Goal: Book appointment/travel/reservation

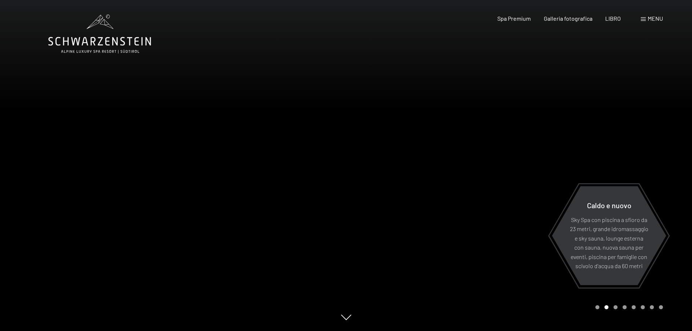
click at [649, 19] on font "menu" at bounding box center [654, 18] width 15 height 7
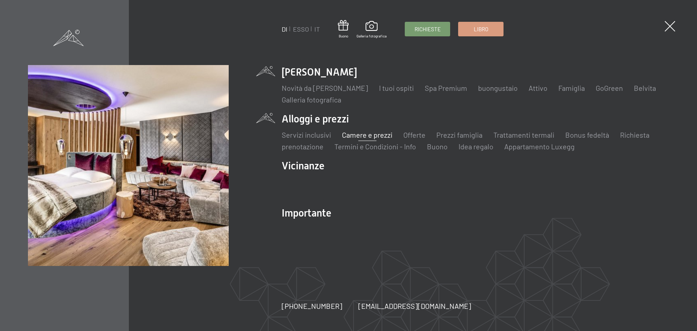
click at [371, 135] on font "Camere e prezzi" at bounding box center [367, 134] width 50 height 9
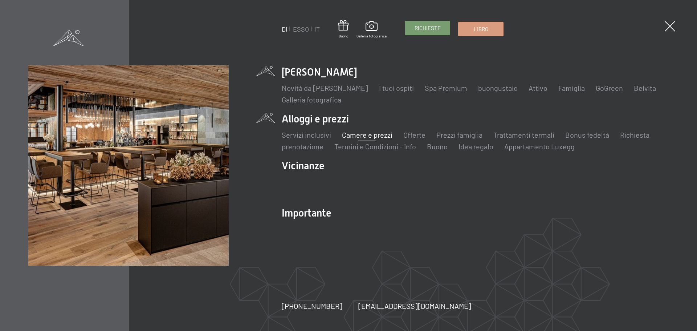
click at [428, 25] on font "Richieste" at bounding box center [428, 28] width 26 height 7
click at [667, 27] on span at bounding box center [670, 26] width 11 height 11
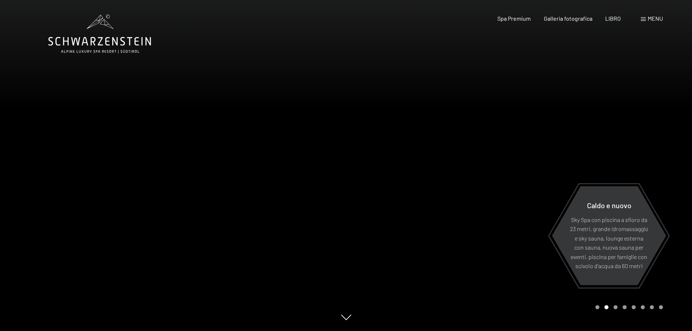
click at [654, 18] on font "menu" at bounding box center [654, 18] width 15 height 7
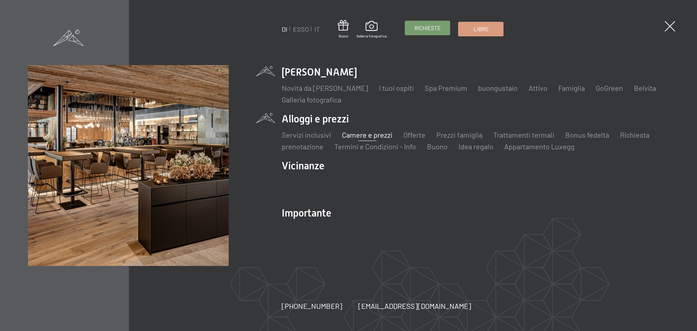
click at [424, 27] on font "Richieste" at bounding box center [428, 28] width 26 height 7
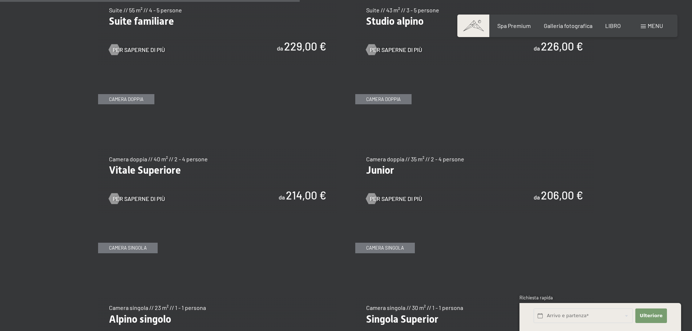
scroll to position [1017, 0]
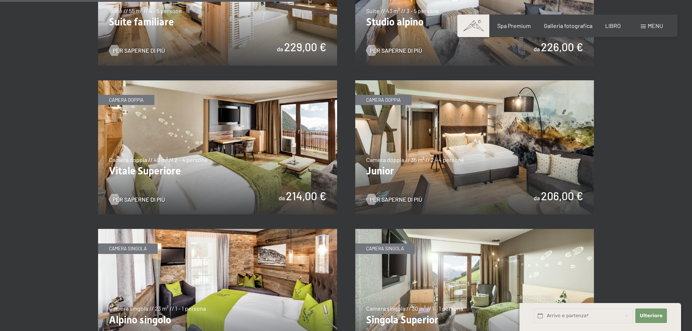
click at [475, 138] on img at bounding box center [474, 147] width 239 height 134
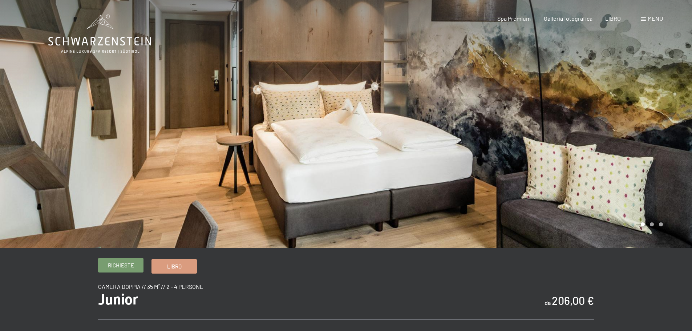
click at [116, 263] on font "Richieste" at bounding box center [121, 265] width 26 height 7
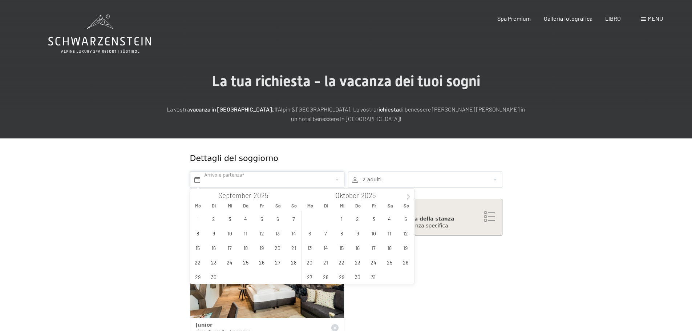
click at [207, 178] on input "text" at bounding box center [267, 179] width 154 height 16
click at [260, 247] on span "19" at bounding box center [261, 247] width 14 height 14
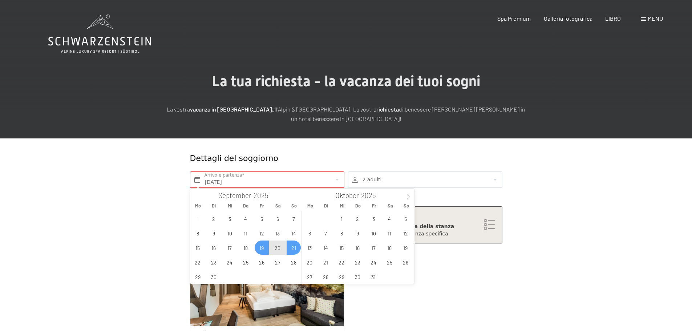
click at [292, 249] on span "21" at bounding box center [293, 247] width 14 height 14
type input "Fr. 19.09.2025 - So. 21.09.2025"
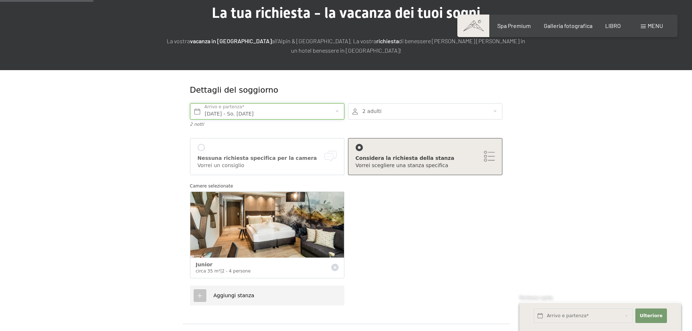
scroll to position [109, 0]
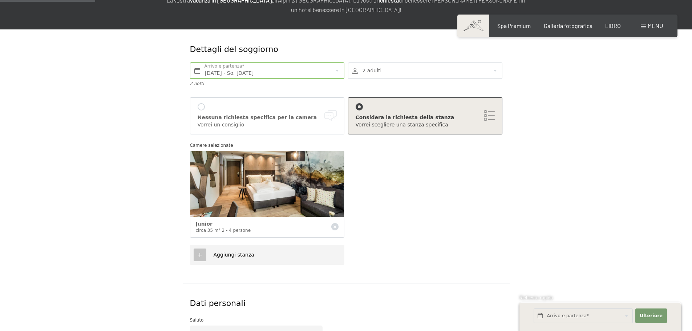
click at [199, 253] on icon at bounding box center [199, 255] width 7 height 7
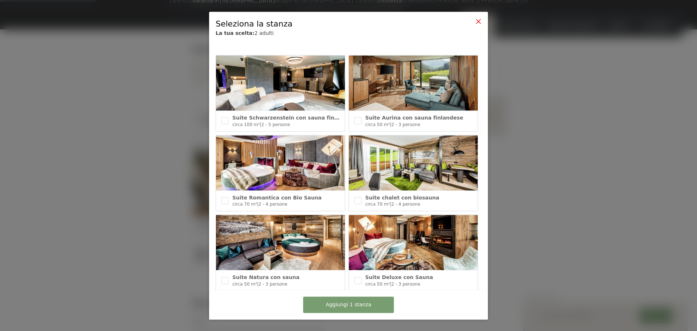
click at [477, 18] on icon at bounding box center [479, 21] width 6 height 6
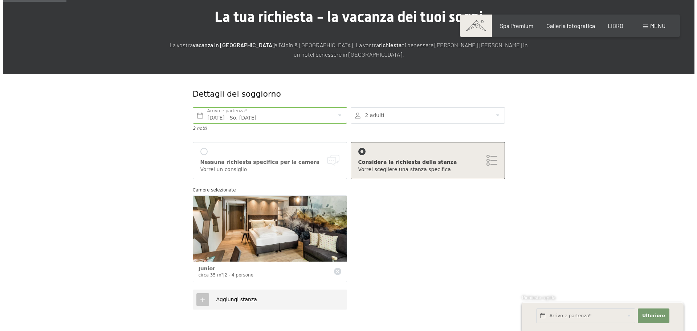
scroll to position [73, 0]
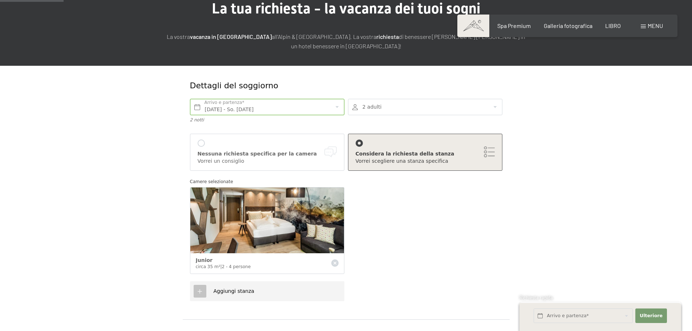
click at [398, 154] on font "Considera la richiesta della stanza" at bounding box center [404, 154] width 99 height 6
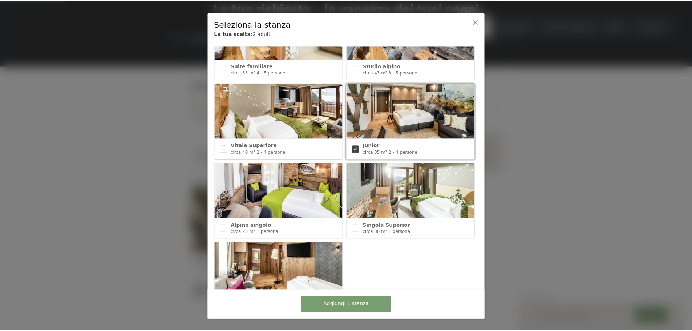
scroll to position [255, 0]
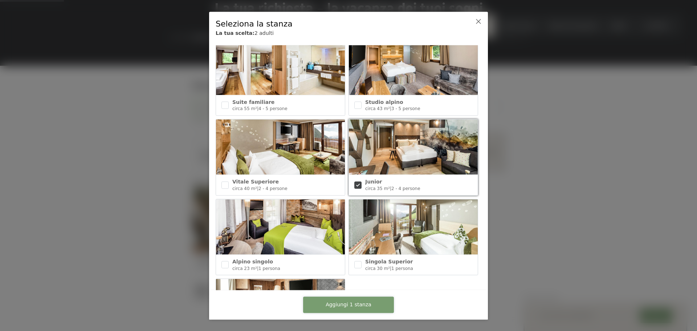
click at [350, 304] on font "Aggiungi 1 stanza" at bounding box center [349, 304] width 46 height 6
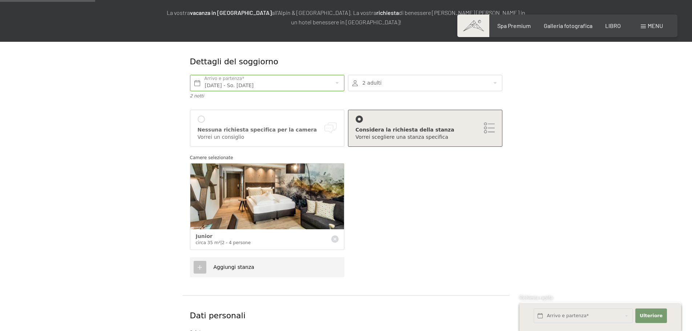
scroll to position [109, 0]
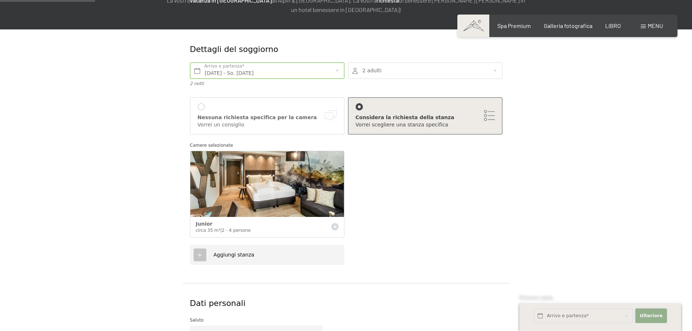
click at [650, 316] on font "Ulteriore" at bounding box center [650, 315] width 23 height 5
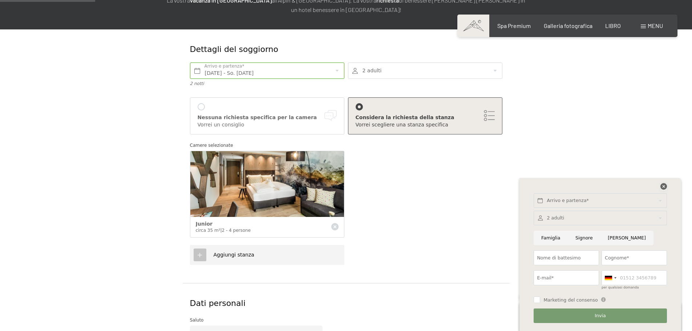
click at [664, 187] on icon at bounding box center [663, 186] width 7 height 7
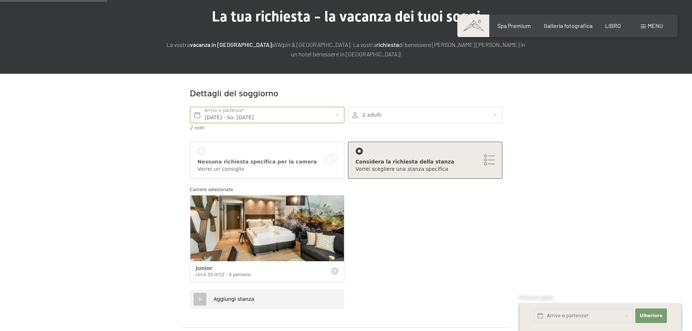
scroll to position [36, 0]
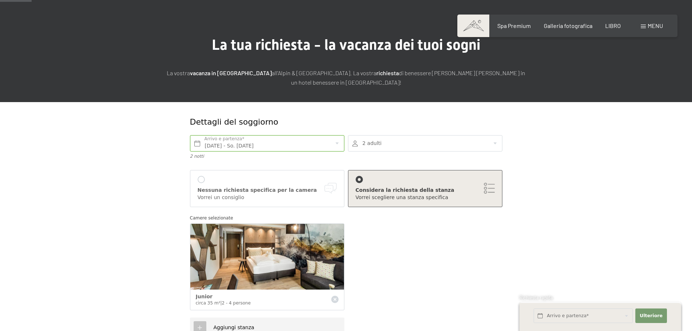
click at [496, 140] on div at bounding box center [425, 143] width 154 height 16
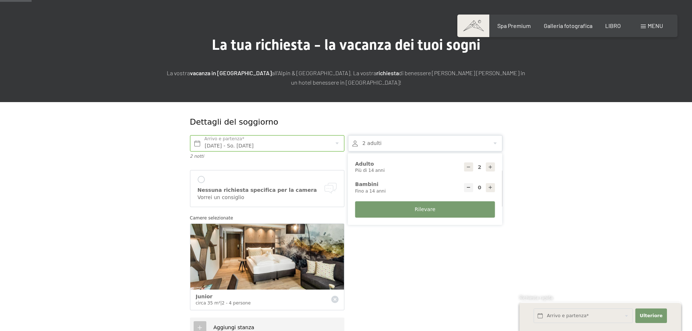
click at [496, 140] on div at bounding box center [425, 143] width 154 height 16
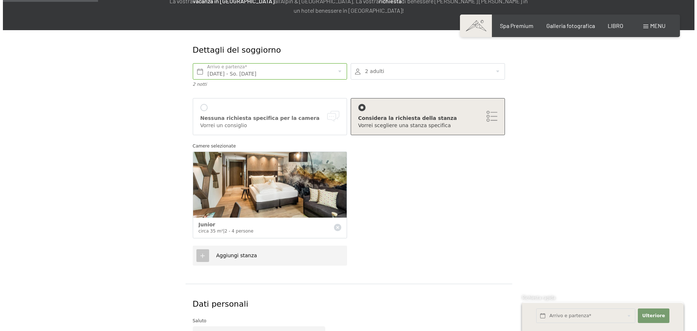
scroll to position [109, 0]
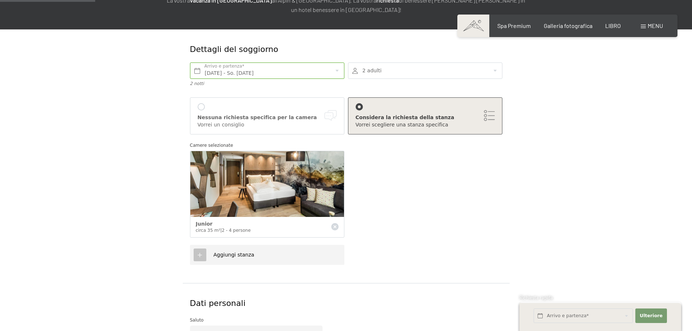
click at [200, 254] on icon at bounding box center [199, 255] width 7 height 7
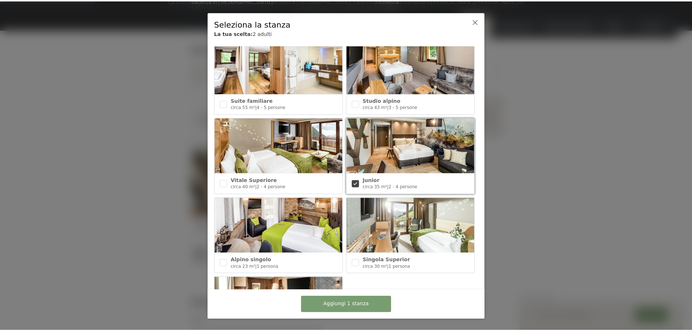
scroll to position [255, 0]
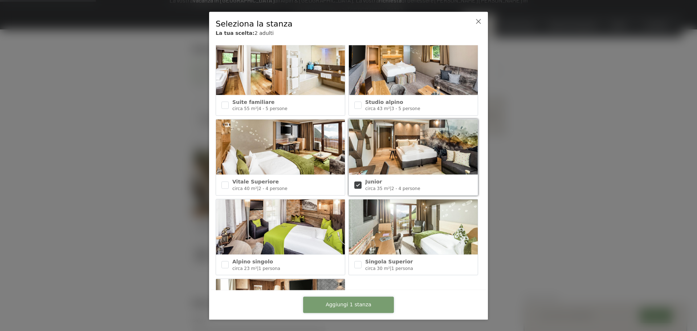
click at [342, 302] on font "Aggiungi 1 stanza" at bounding box center [349, 304] width 46 height 6
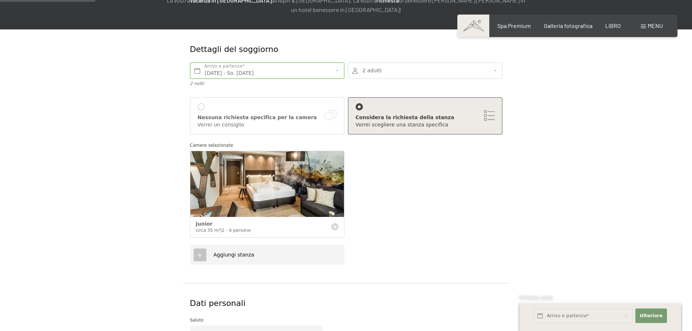
click at [222, 256] on font "Aggiungi stanza" at bounding box center [233, 255] width 41 height 6
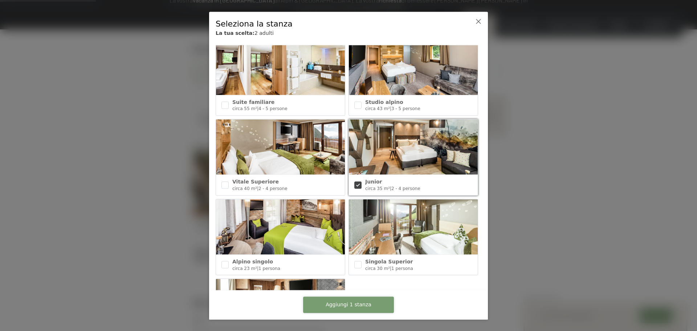
click at [346, 304] on font "Aggiungi 1 stanza" at bounding box center [349, 304] width 46 height 6
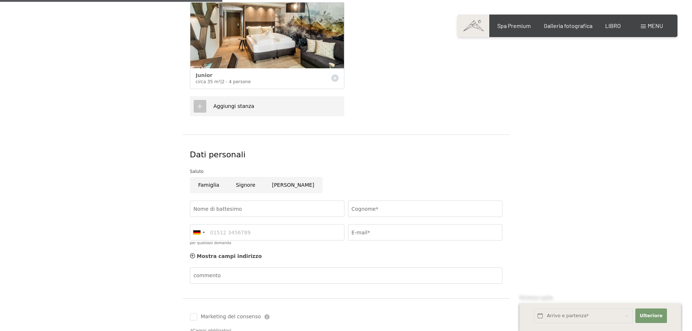
scroll to position [254, 0]
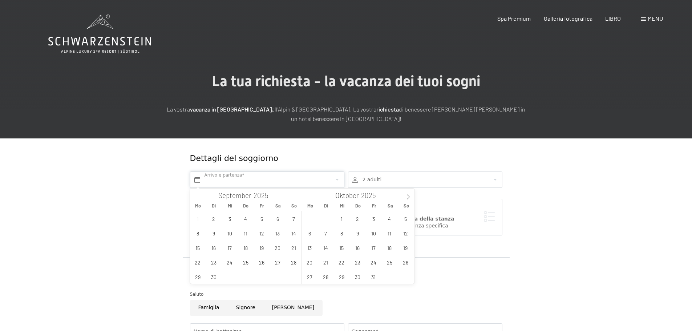
click at [240, 179] on input "text" at bounding box center [267, 179] width 154 height 16
click at [260, 246] on span "19" at bounding box center [261, 247] width 14 height 14
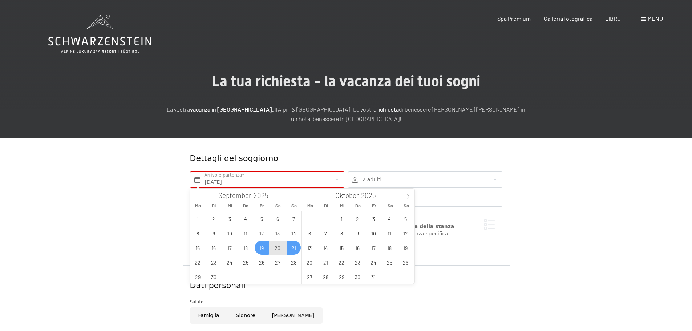
click at [296, 247] on span "21" at bounding box center [293, 247] width 14 height 14
type input "Fr. 19.09.2025 - So. 21.09.2025"
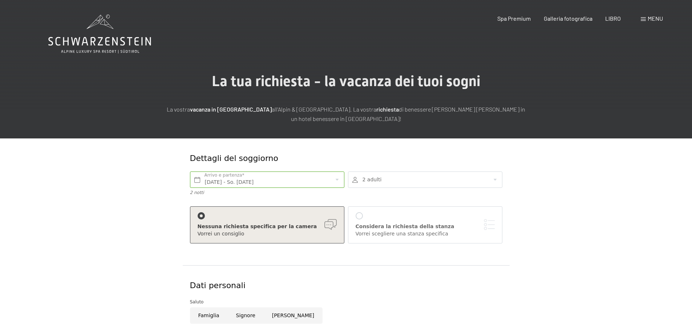
click at [496, 179] on div at bounding box center [425, 179] width 154 height 16
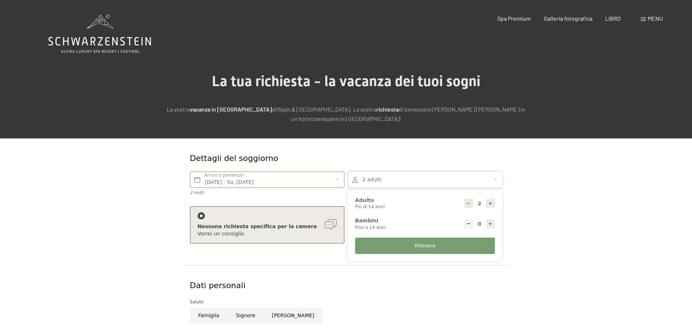
click at [496, 179] on div at bounding box center [425, 179] width 154 height 16
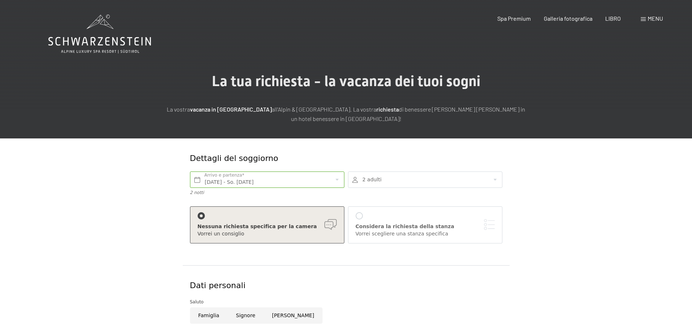
click at [358, 216] on div at bounding box center [358, 215] width 7 height 7
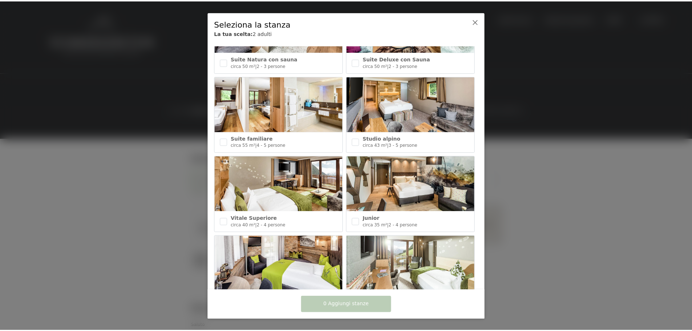
scroll to position [254, 0]
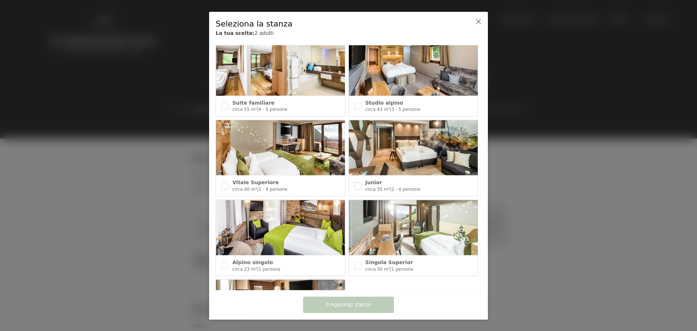
click at [354, 182] on input "checkbox" at bounding box center [357, 185] width 7 height 7
checkbox input "true"
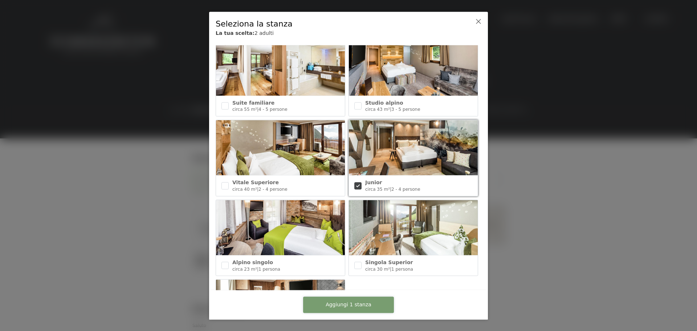
click at [351, 302] on font "Aggiungi 1 stanza" at bounding box center [349, 304] width 46 height 6
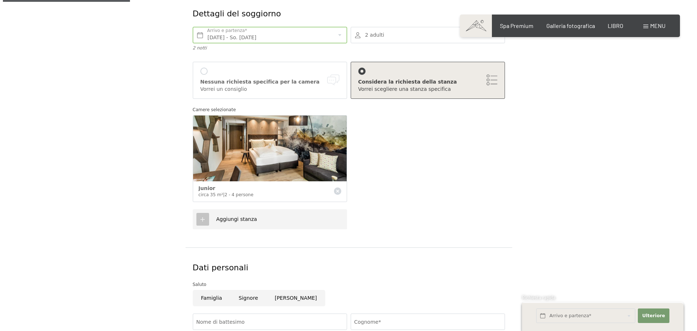
scroll to position [145, 0]
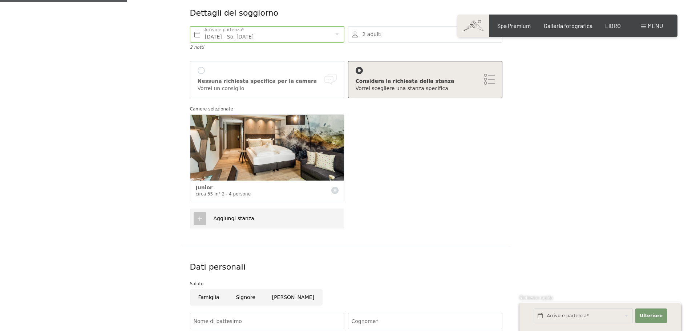
click at [220, 217] on font "Aggiungi stanza" at bounding box center [233, 218] width 41 height 6
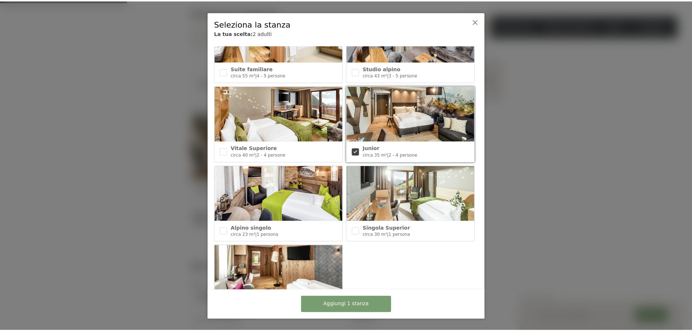
scroll to position [327, 0]
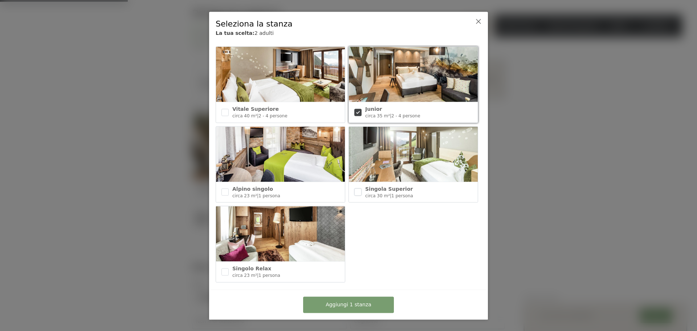
click at [354, 188] on input "checkbox" at bounding box center [357, 191] width 7 height 7
click at [346, 304] on font "Aggiungi 2 stanze" at bounding box center [349, 304] width 46 height 6
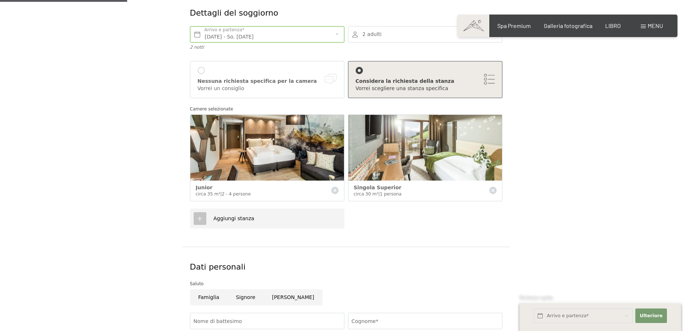
click at [492, 191] on icon at bounding box center [492, 190] width 7 height 7
checkbox input "false"
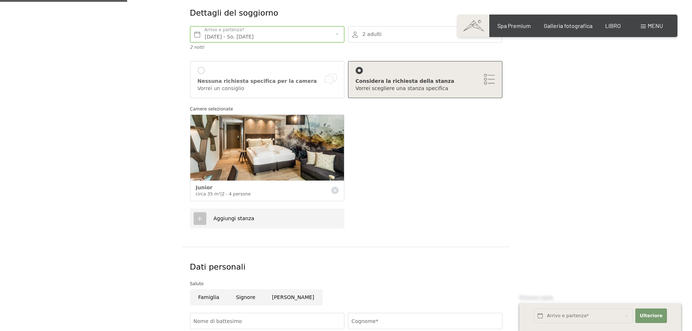
click at [218, 217] on font "Aggiungi stanza" at bounding box center [233, 218] width 41 height 6
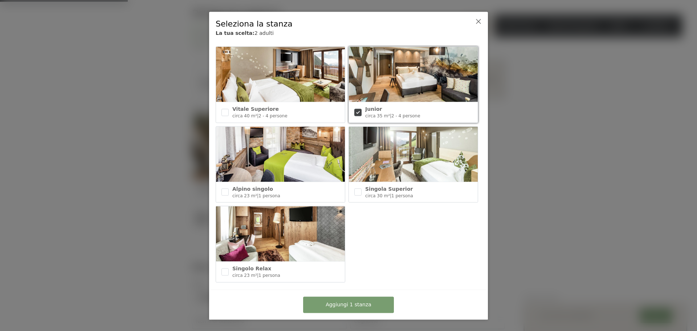
click at [356, 110] on input "checkbox" at bounding box center [357, 112] width 7 height 7
click at [355, 109] on input "checkbox" at bounding box center [357, 112] width 7 height 7
checkbox input "true"
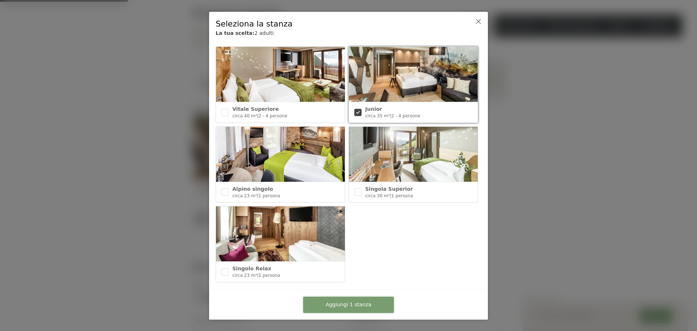
click at [342, 303] on font "Aggiungi 1 stanza" at bounding box center [349, 304] width 46 height 6
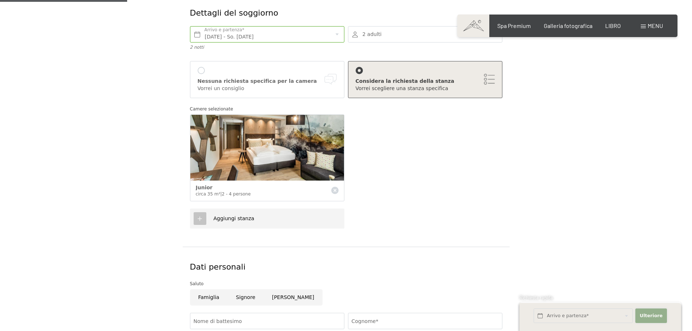
click at [653, 316] on font "Ulteriore" at bounding box center [650, 315] width 23 height 5
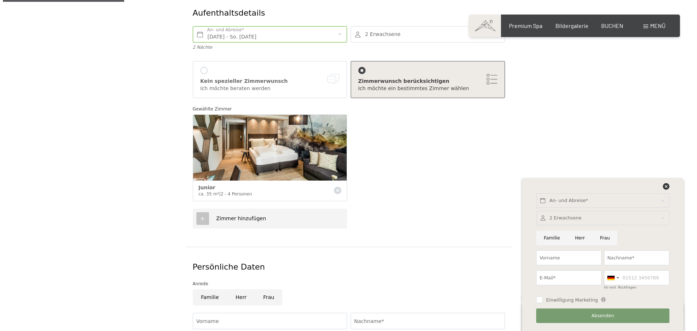
scroll to position [136, 0]
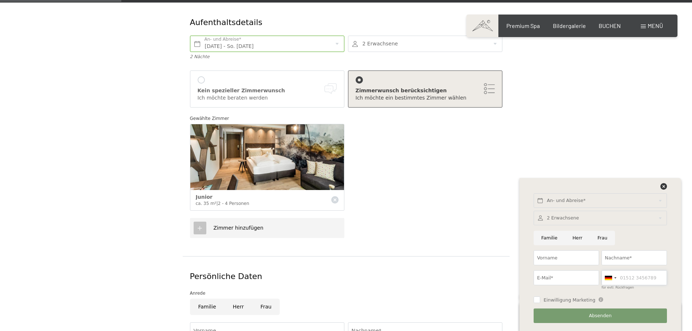
click at [640, 278] on input "für evtl. Rückfragen" at bounding box center [633, 277] width 65 height 15
click at [608, 279] on div at bounding box center [607, 278] width 7 height 4
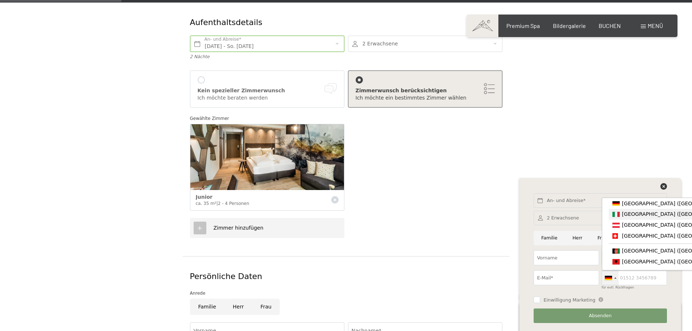
click at [625, 215] on span "[GEOGRAPHIC_DATA] ([GEOGRAPHIC_DATA])" at bounding box center [678, 214] width 113 height 6
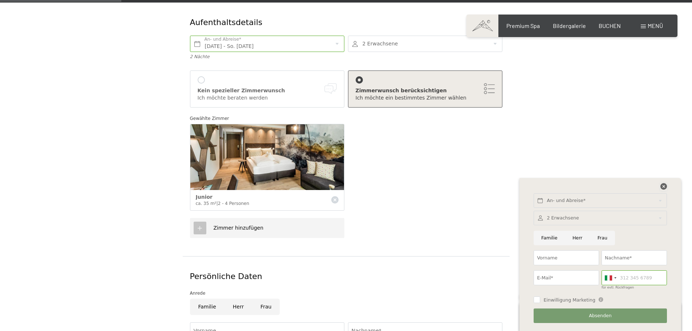
click at [664, 187] on icon at bounding box center [663, 186] width 7 height 7
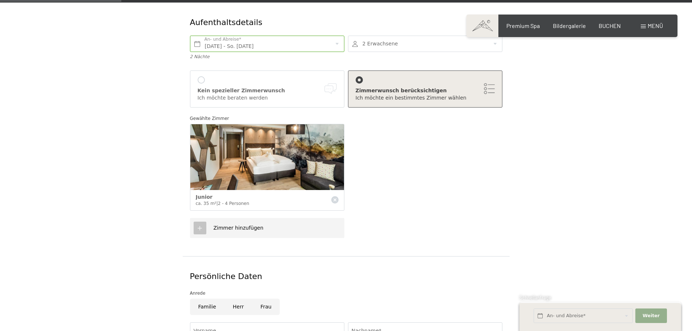
click at [652, 24] on span "Menü" at bounding box center [654, 25] width 15 height 7
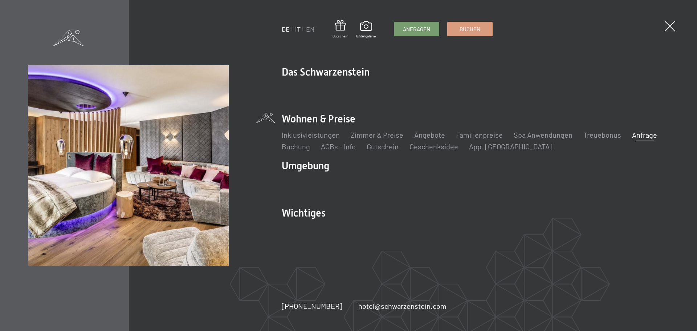
click at [299, 29] on link "IT" at bounding box center [297, 29] width 5 height 8
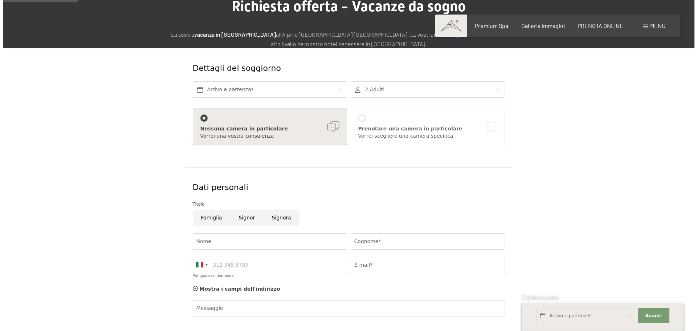
scroll to position [73, 0]
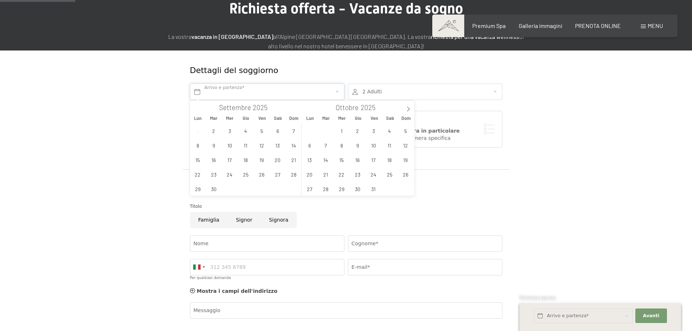
click at [229, 91] on input "text" at bounding box center [267, 92] width 154 height 16
click at [260, 159] on span "19" at bounding box center [261, 159] width 14 height 14
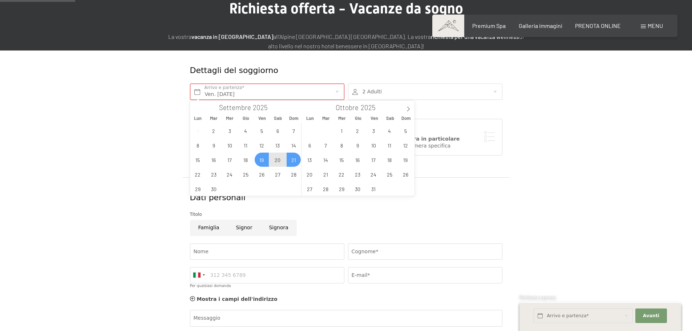
click at [293, 159] on span "21" at bounding box center [293, 159] width 14 height 14
type input "Ven. 19/09/2025 - Dom. 21/09/2025"
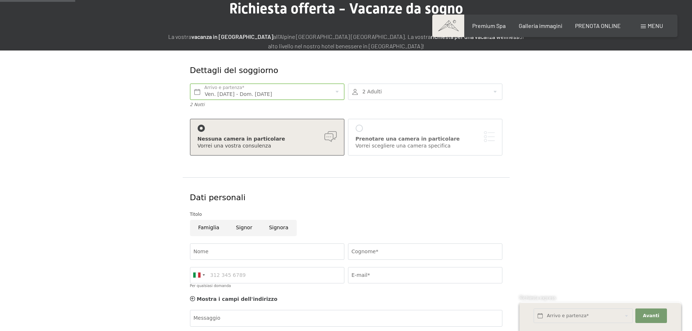
click at [390, 140] on div "Prenotare una camera in particolare" at bounding box center [424, 138] width 139 height 7
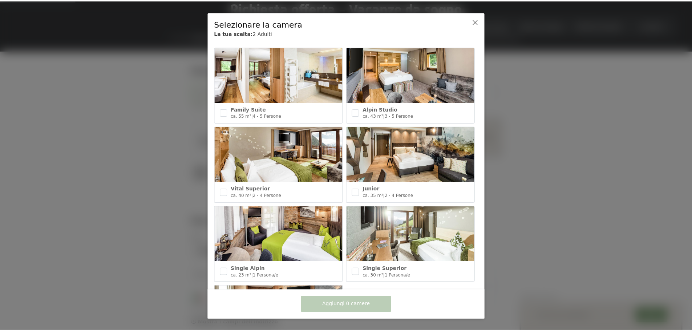
scroll to position [254, 0]
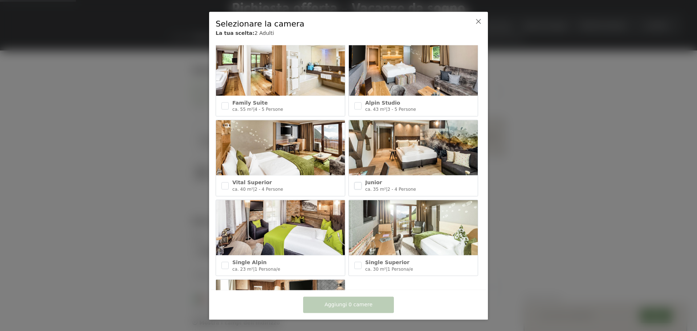
click at [355, 183] on input "checkbox" at bounding box center [357, 185] width 7 height 7
checkbox input "true"
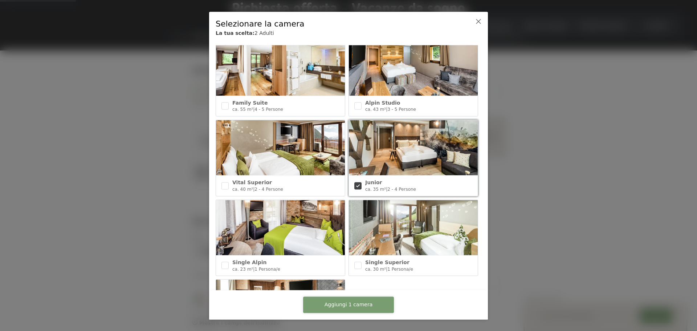
click at [351, 305] on span "Aggiungi 1 camera" at bounding box center [349, 304] width 48 height 7
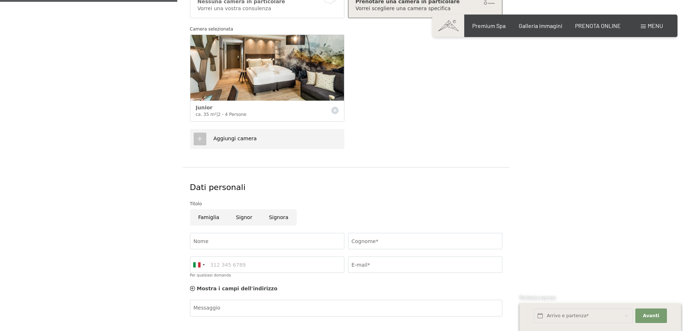
scroll to position [218, 0]
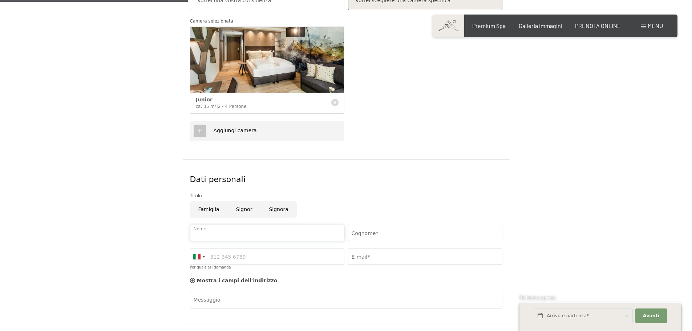
click at [206, 231] on input "Nome" at bounding box center [267, 233] width 154 height 16
type input "Laura"
click at [372, 232] on input "Cognome*" at bounding box center [425, 233] width 154 height 16
type input "Zanga"
click at [374, 257] on input "E-mail*" at bounding box center [425, 256] width 154 height 16
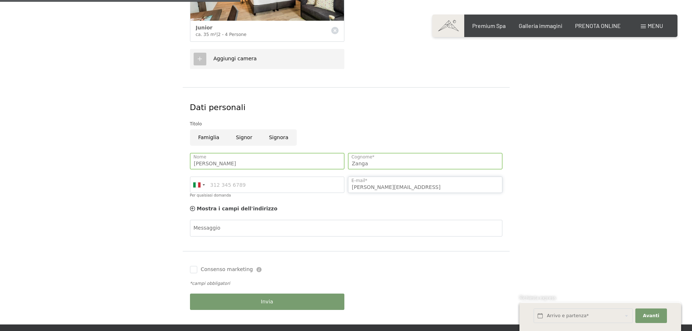
scroll to position [290, 0]
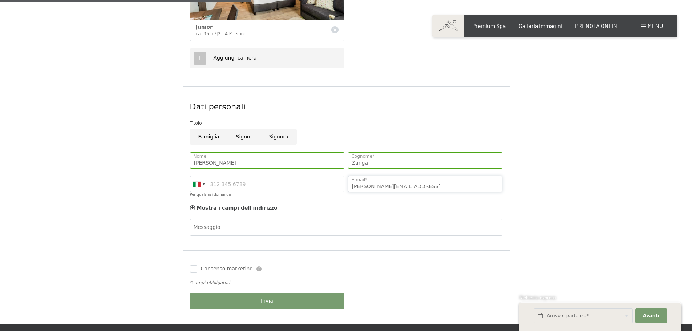
type input "laura.zanga@gmail.comn"
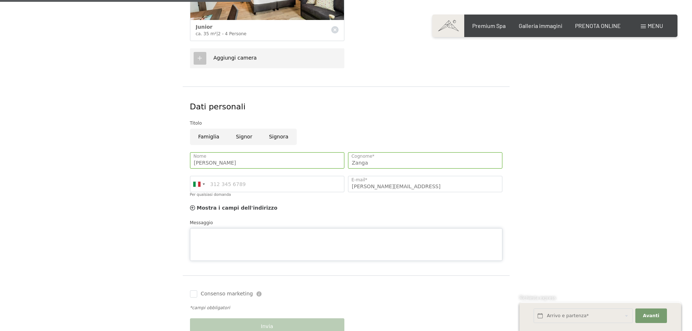
click at [208, 227] on div "Messaggio" at bounding box center [346, 240] width 312 height 42
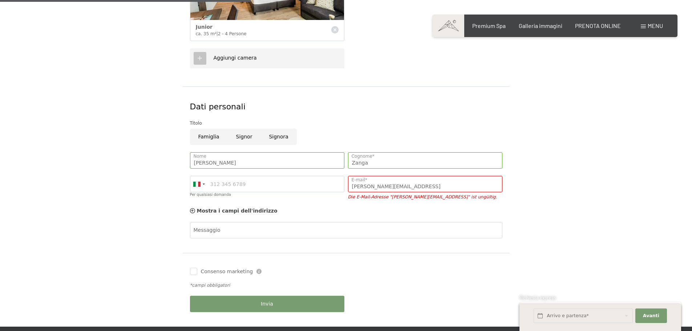
click at [275, 138] on input "Signora" at bounding box center [278, 137] width 36 height 16
radio input "true"
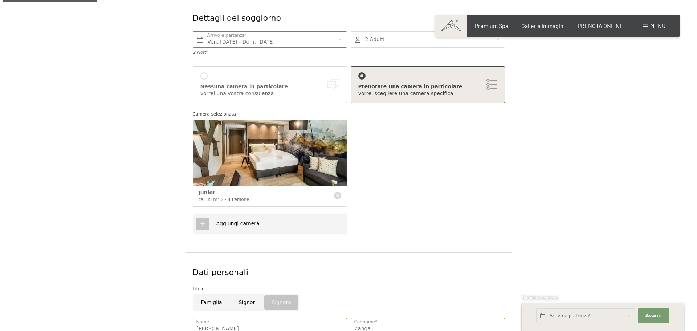
scroll to position [109, 0]
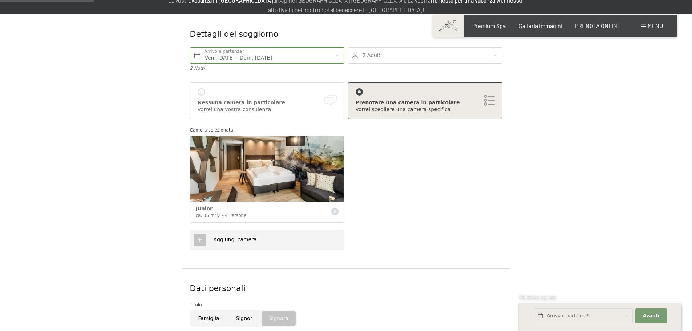
click at [490, 99] on div "Prenotare una camera in particolare" at bounding box center [424, 102] width 139 height 7
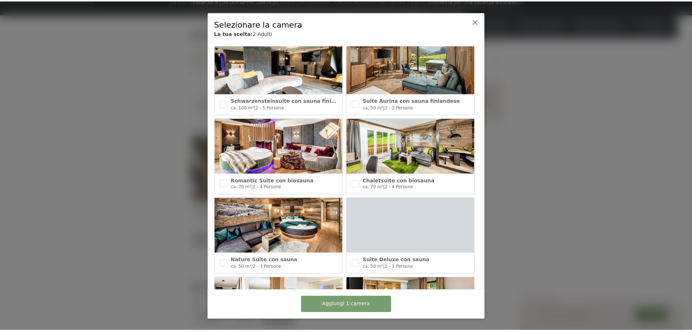
scroll to position [0, 0]
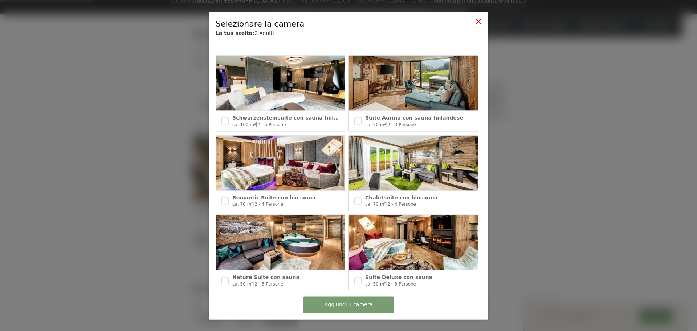
click at [477, 23] on icon at bounding box center [479, 21] width 6 height 6
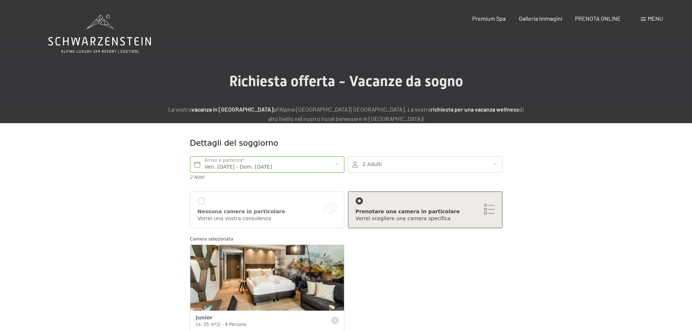
click at [494, 163] on div at bounding box center [425, 164] width 154 height 16
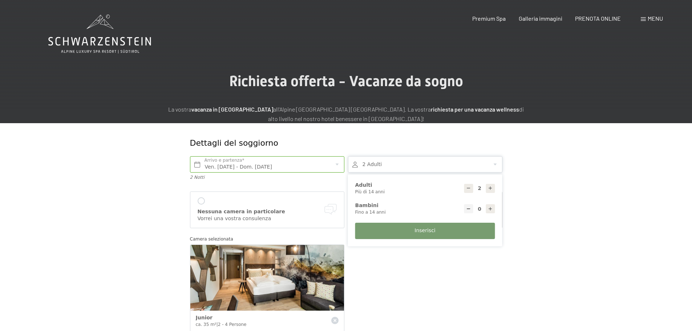
click at [492, 188] on icon at bounding box center [490, 188] width 5 height 5
type input "4"
click at [429, 231] on span "Inserisci" at bounding box center [424, 230] width 21 height 7
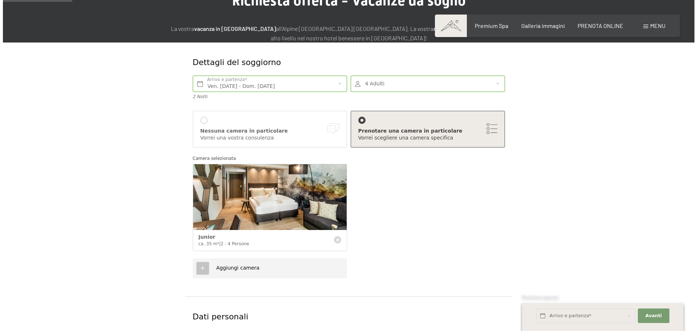
scroll to position [109, 0]
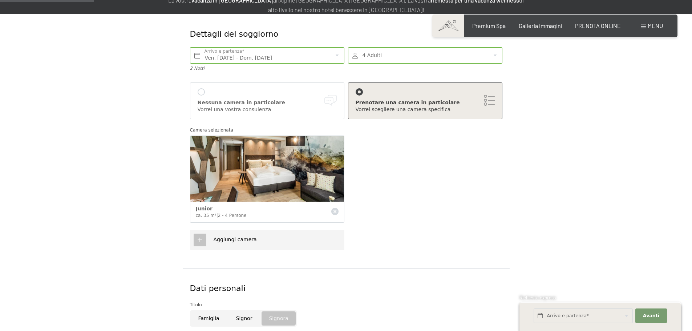
click at [199, 240] on icon at bounding box center [199, 239] width 7 height 7
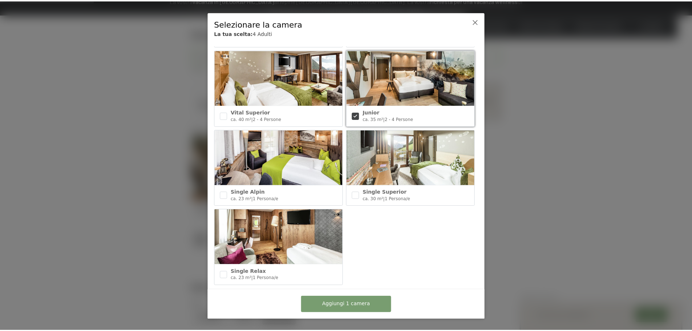
scroll to position [327, 0]
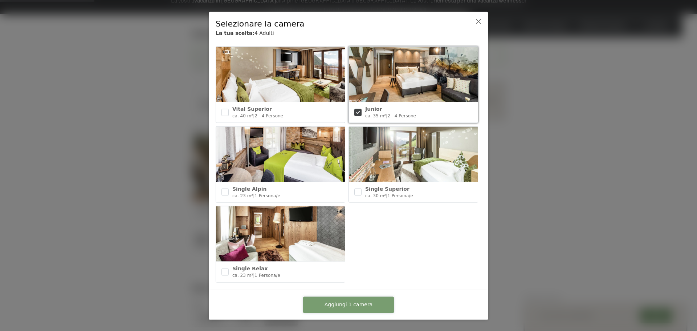
click at [363, 303] on span "Aggiungi 1 camera" at bounding box center [349, 304] width 48 height 7
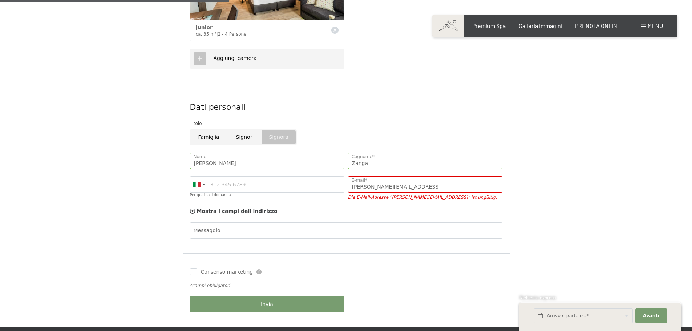
scroll to position [290, 0]
click at [413, 183] on input "laura.zanga@gmail.comn" at bounding box center [425, 184] width 154 height 16
type input "laura.zanga@gmail.com"
click at [401, 158] on input "Zanga" at bounding box center [425, 160] width 154 height 16
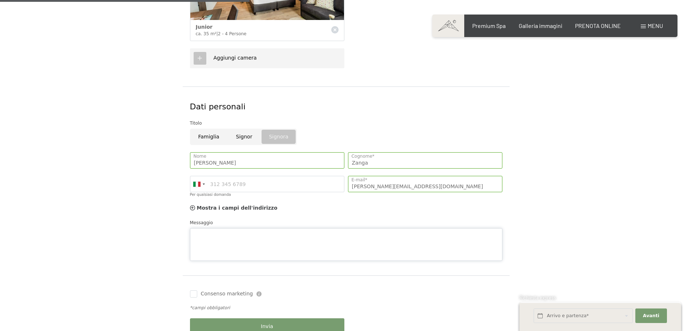
click at [207, 228] on div "Messaggio" at bounding box center [346, 240] width 312 height 42
type textarea "buongiorno, vorrei due camere"
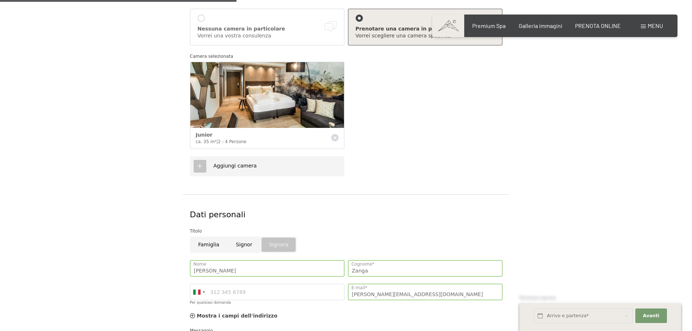
scroll to position [0, 0]
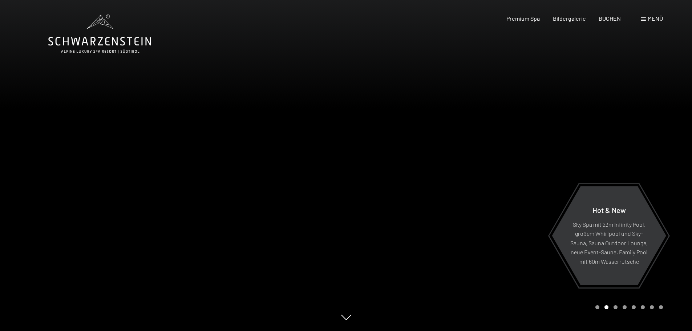
click at [654, 18] on span "Menü" at bounding box center [654, 18] width 15 height 7
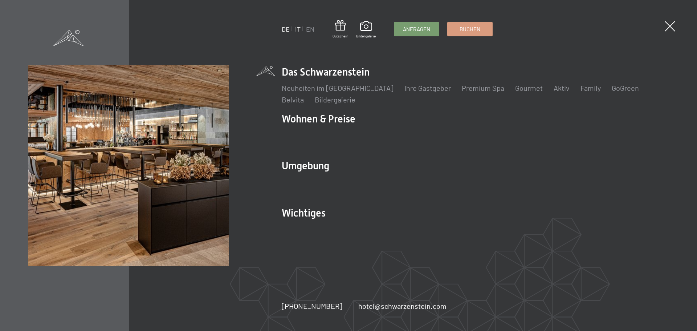
click at [299, 29] on link "IT" at bounding box center [297, 29] width 5 height 8
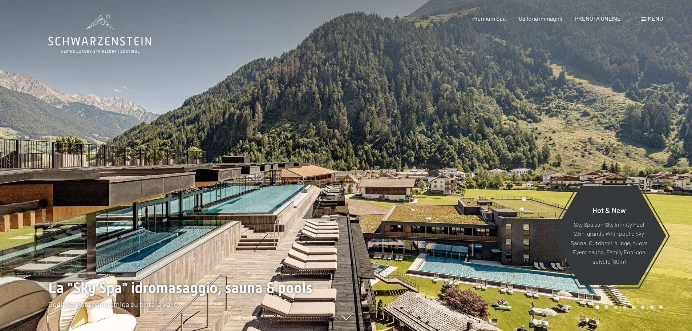
click at [651, 17] on span "Menu" at bounding box center [654, 18] width 15 height 7
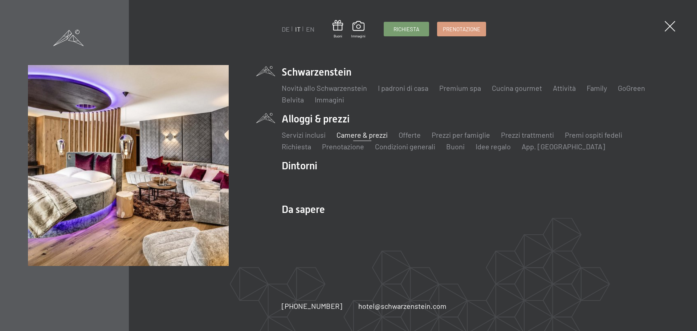
click at [350, 133] on link "Camere & prezzi" at bounding box center [362, 134] width 51 height 9
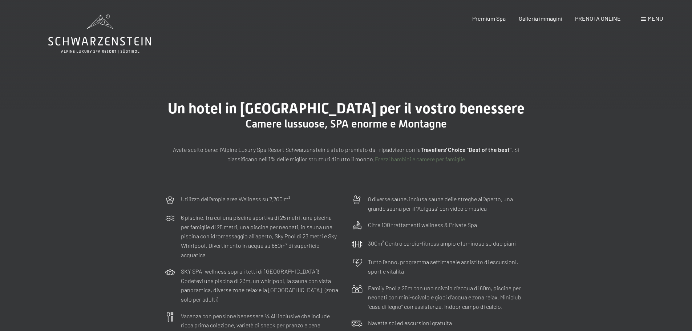
click at [653, 19] on span "Menu" at bounding box center [654, 18] width 15 height 7
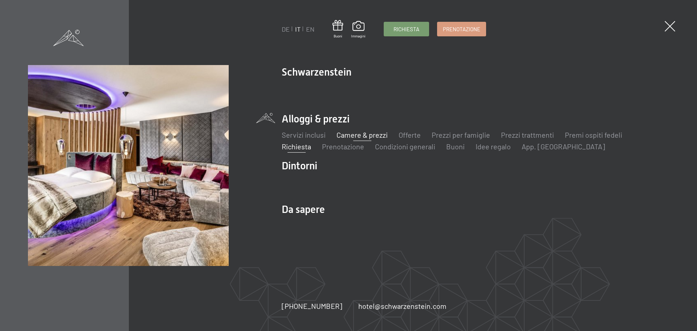
click at [296, 148] on link "Richiesta" at bounding box center [296, 146] width 29 height 9
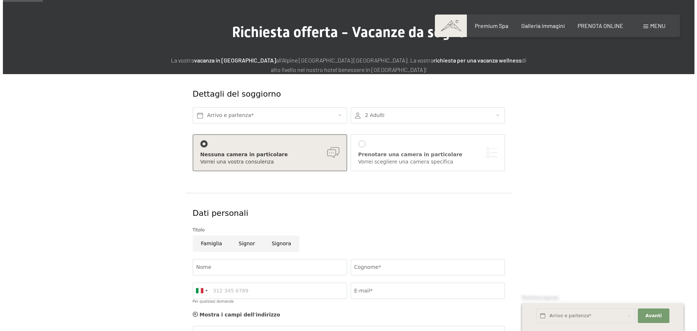
scroll to position [36, 0]
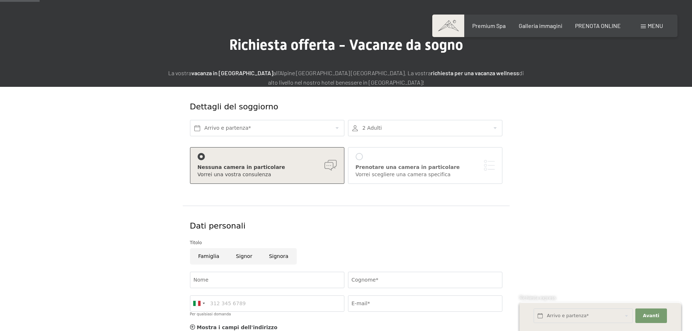
click at [360, 156] on div at bounding box center [358, 156] width 7 height 7
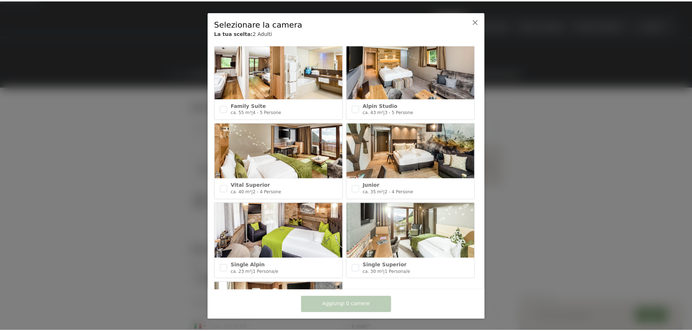
scroll to position [290, 0]
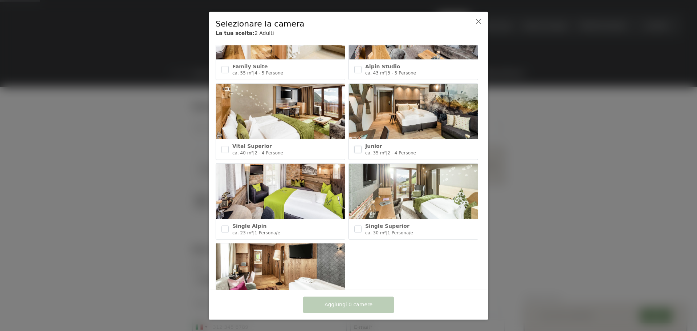
click at [356, 146] on input "checkbox" at bounding box center [357, 149] width 7 height 7
checkbox input "true"
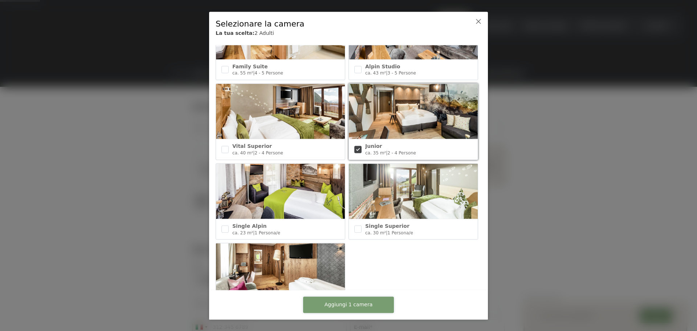
click at [355, 302] on span "Aggiungi 1 camera" at bounding box center [349, 304] width 48 height 7
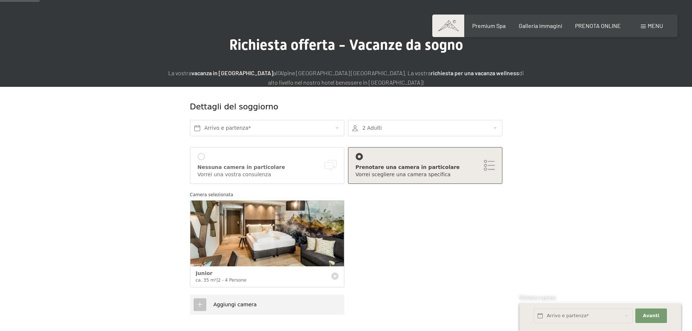
click at [424, 127] on div at bounding box center [425, 128] width 154 height 16
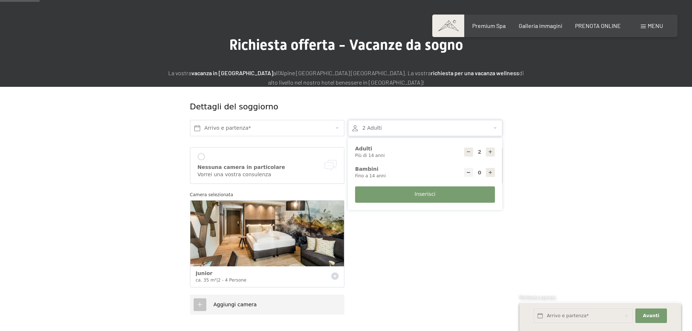
click at [424, 127] on div at bounding box center [425, 128] width 154 height 16
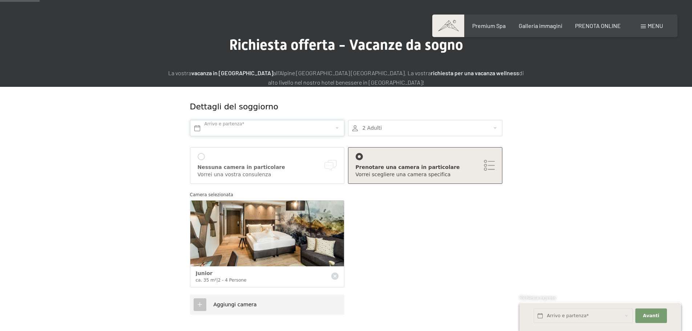
click at [231, 126] on input "text" at bounding box center [267, 128] width 154 height 16
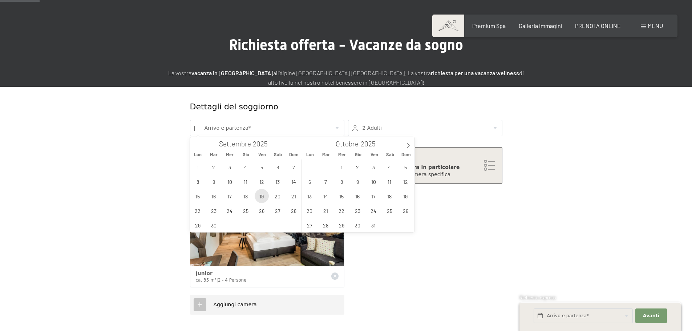
click at [261, 195] on span "19" at bounding box center [261, 196] width 14 height 14
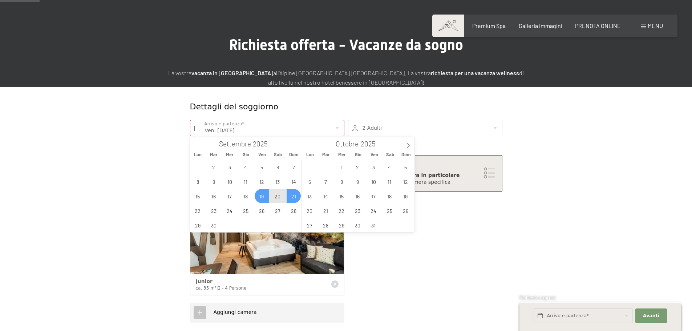
click at [293, 195] on span "21" at bounding box center [293, 196] width 14 height 14
type input "Ven. 19/09/2025 - Dom. 21/09/2025"
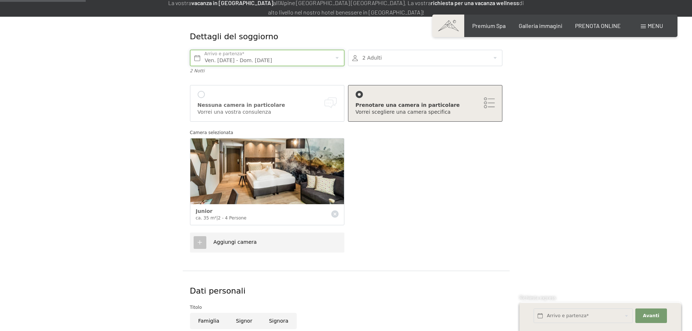
scroll to position [109, 0]
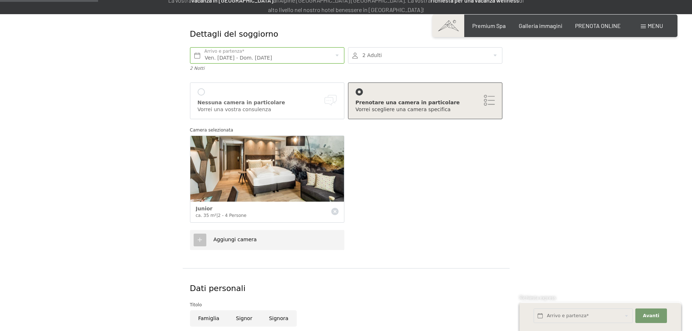
click at [197, 239] on icon at bounding box center [199, 239] width 7 height 7
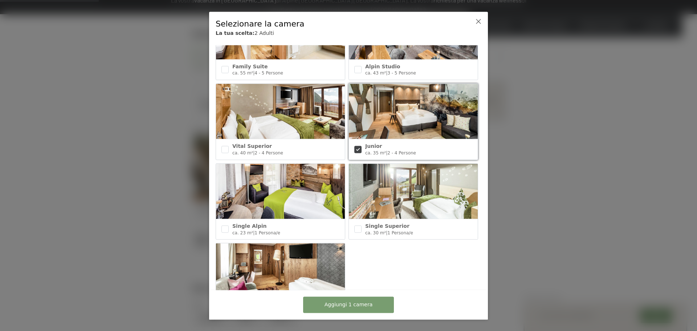
click at [138, 240] on div at bounding box center [348, 165] width 697 height 331
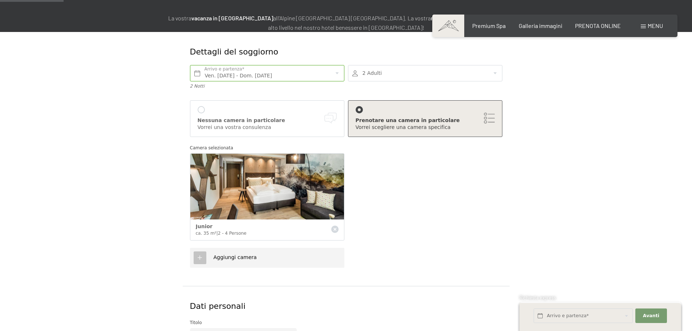
scroll to position [73, 0]
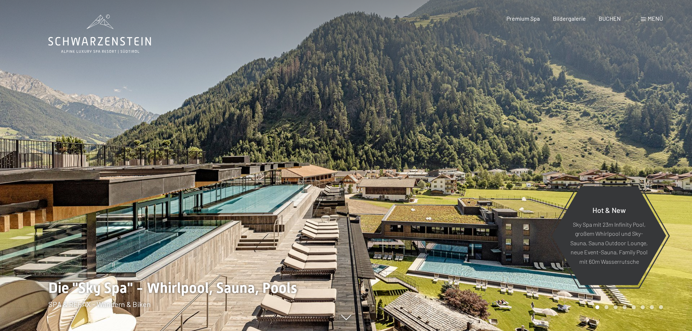
click at [655, 19] on span "Menü" at bounding box center [654, 18] width 15 height 7
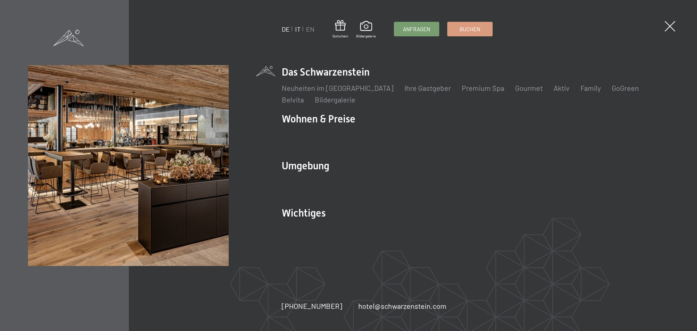
click at [297, 28] on link "IT" at bounding box center [297, 29] width 5 height 8
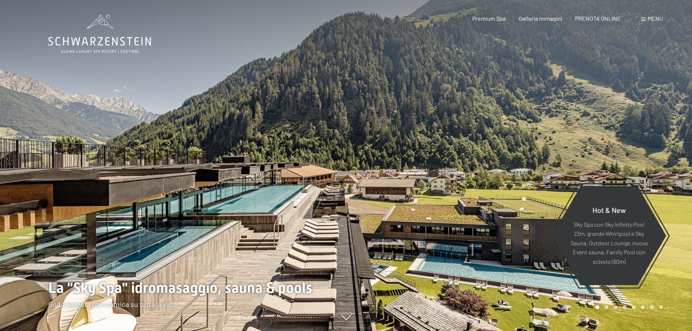
click at [655, 17] on span "Menu" at bounding box center [654, 18] width 15 height 7
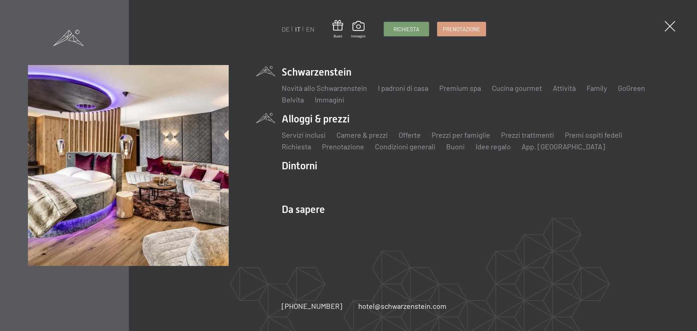
click at [339, 118] on li "Alloggi & prezzi Servizi inclusi Camere & prezzi Lista Offerte Lista Prezzi per…" at bounding box center [475, 132] width 387 height 40
click at [362, 134] on link "Camere & prezzi" at bounding box center [362, 134] width 51 height 9
click at [379, 135] on link "Camere & prezzi" at bounding box center [362, 134] width 51 height 9
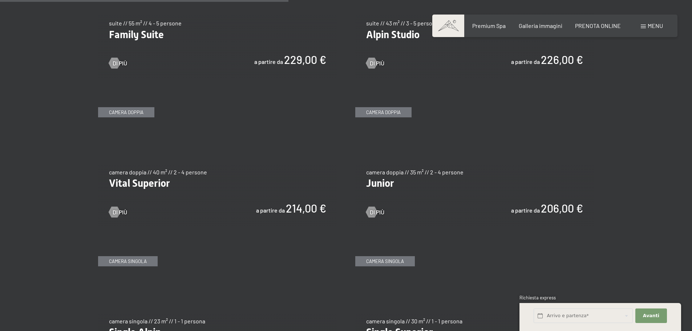
scroll to position [980, 0]
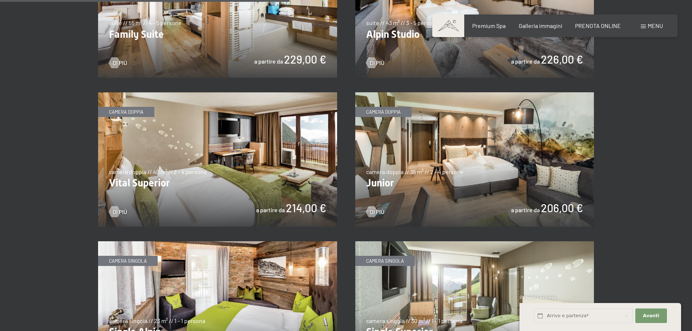
click at [428, 170] on img at bounding box center [474, 159] width 239 height 134
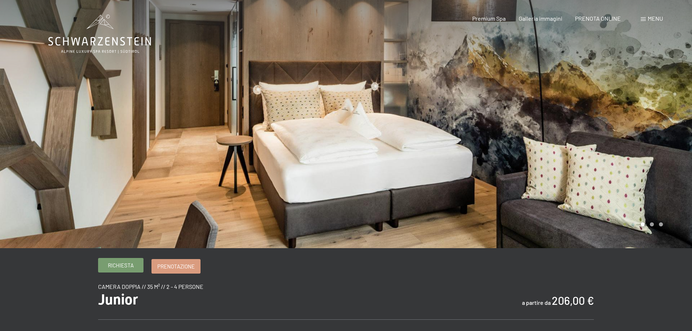
click at [116, 260] on link "Richiesta" at bounding box center [120, 265] width 45 height 14
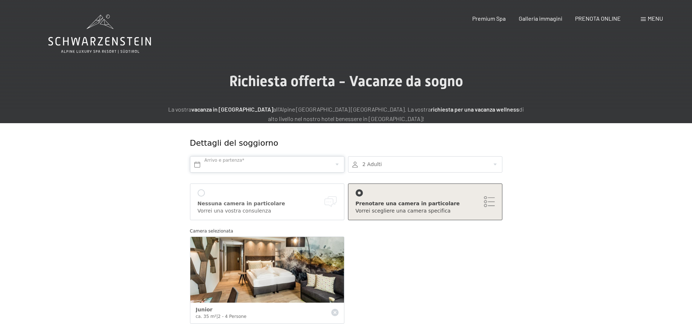
click at [244, 164] on input "text" at bounding box center [267, 164] width 154 height 16
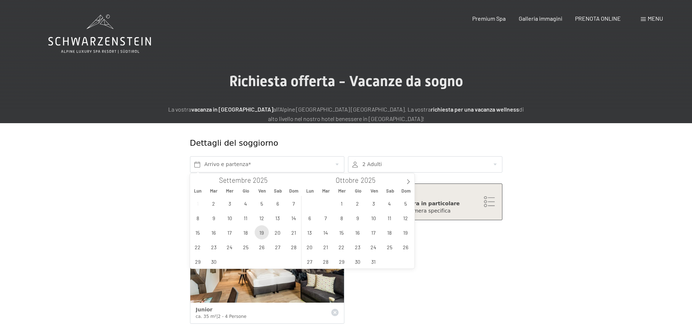
click at [262, 231] on span "19" at bounding box center [261, 232] width 14 height 14
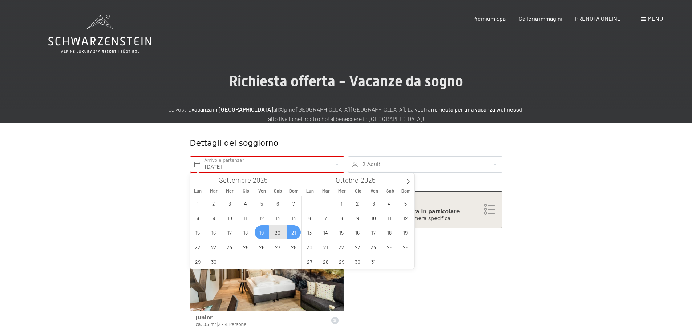
click at [293, 231] on span "21" at bounding box center [293, 232] width 14 height 14
type input "Ven. 19/09/2025 - Dom. 21/09/2025"
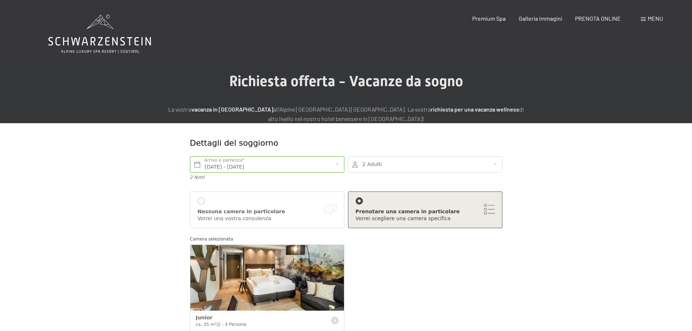
click at [413, 210] on div "Prenotare una camera in particolare" at bounding box center [424, 211] width 139 height 7
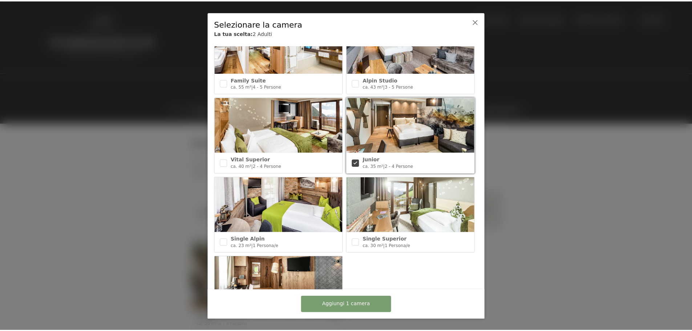
scroll to position [290, 0]
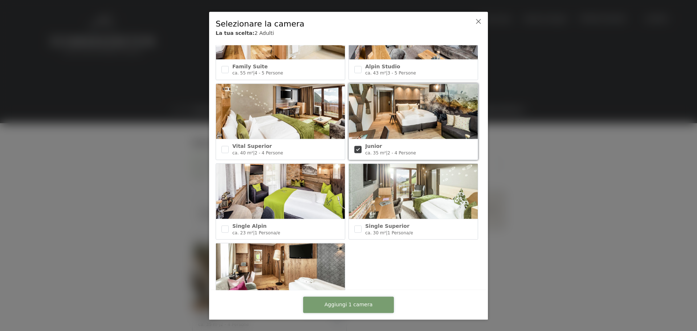
click at [367, 301] on span "Aggiungi 1 camera" at bounding box center [349, 304] width 48 height 7
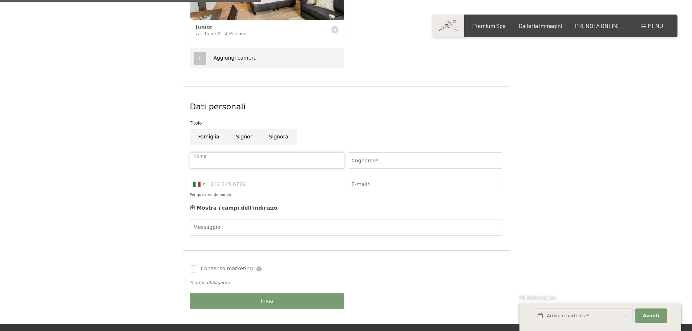
click at [209, 161] on input "Nome" at bounding box center [267, 160] width 154 height 16
type input "Laura"
type input "Zanga"
click at [384, 183] on input "E-mail*" at bounding box center [425, 184] width 154 height 16
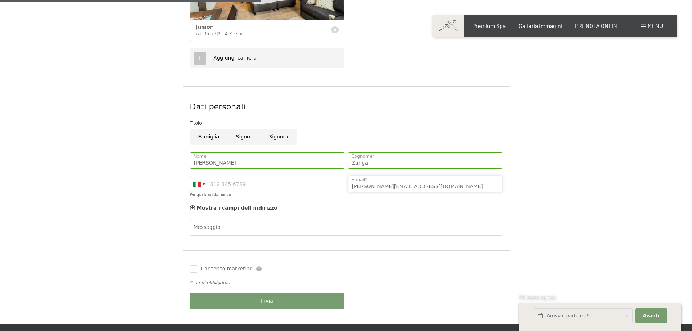
type input "laura.zanga@gmail.com"
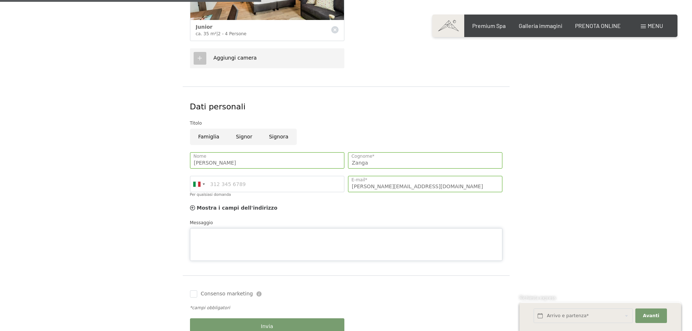
click at [219, 223] on div "Messaggio" at bounding box center [346, 240] width 312 height 42
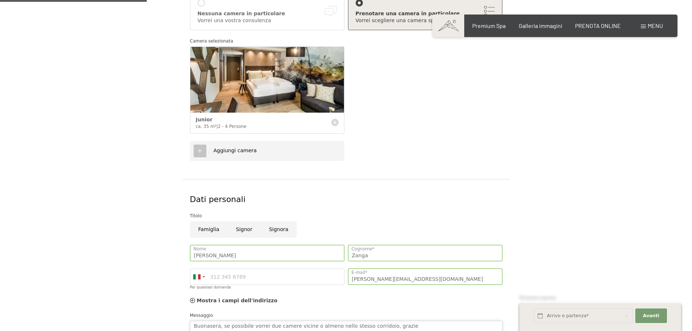
scroll to position [218, 0]
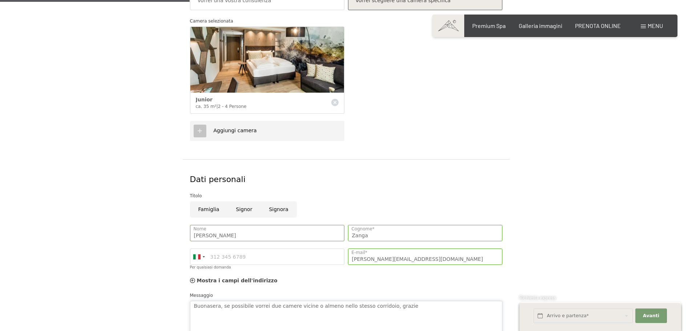
type textarea "Buonasera, se possibile vorrei due camere vicine o almeno nello stesso corridoi…"
click at [225, 129] on span "Aggiungi camera" at bounding box center [234, 130] width 43 height 6
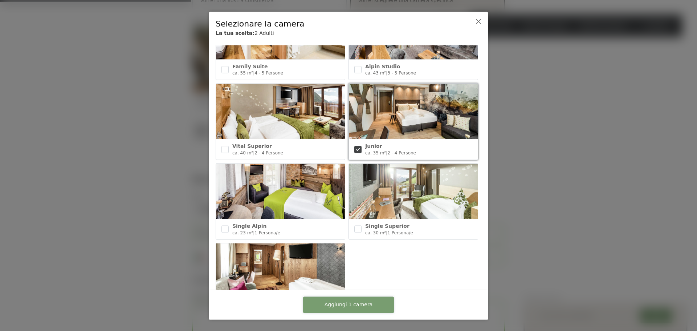
click at [337, 302] on span "Aggiungi 1 camera" at bounding box center [349, 304] width 48 height 7
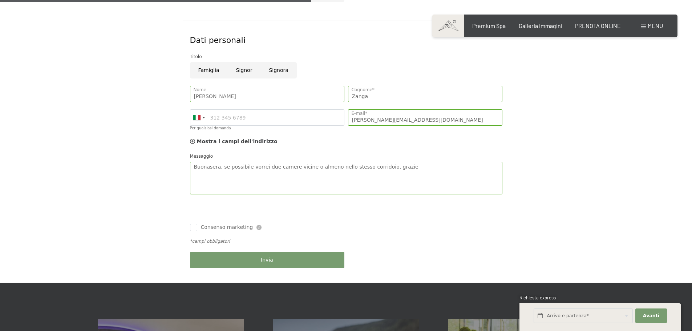
scroll to position [399, 0]
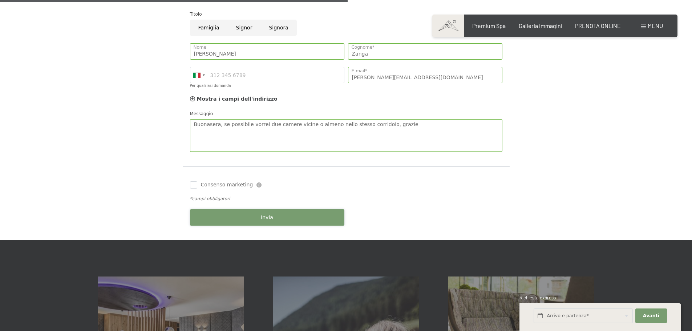
click at [262, 216] on span "Invia" at bounding box center [267, 217] width 12 height 7
